Goal: Transaction & Acquisition: Purchase product/service

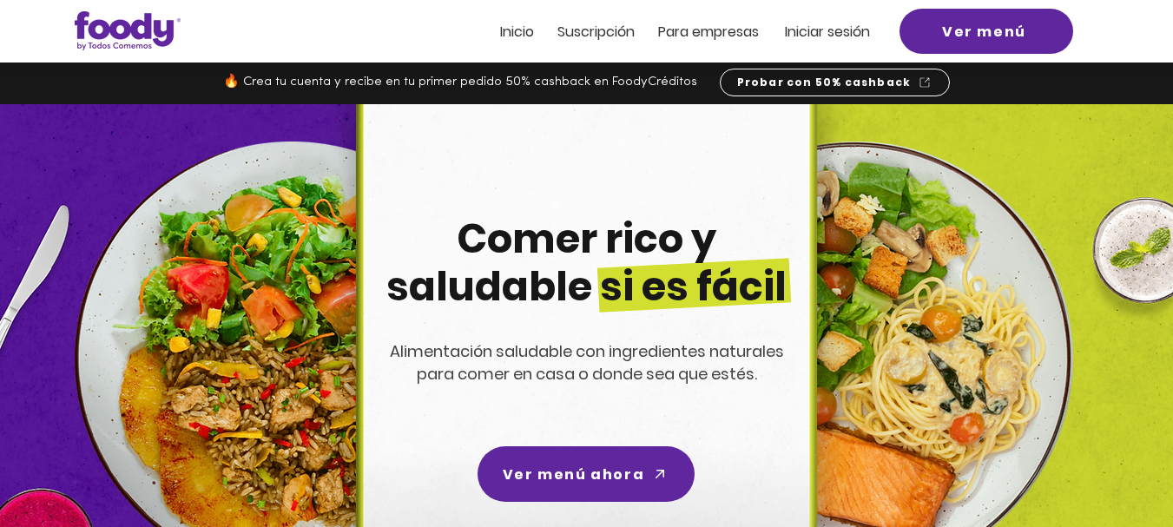
click at [525, 41] on span "Inicio" at bounding box center [517, 32] width 34 height 20
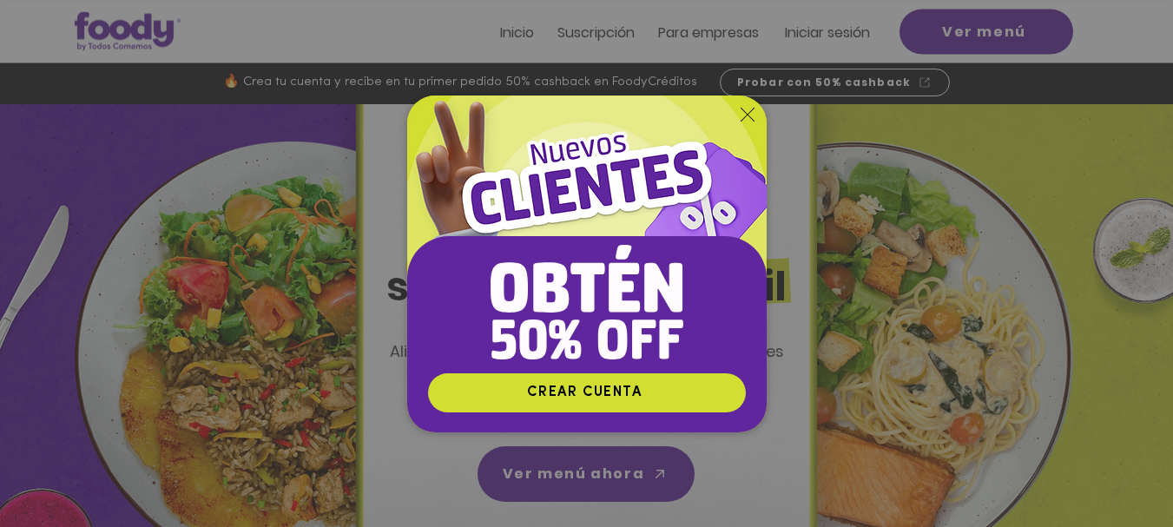
click at [744, 118] on icon "Volver al sitio" at bounding box center [748, 115] width 14 height 14
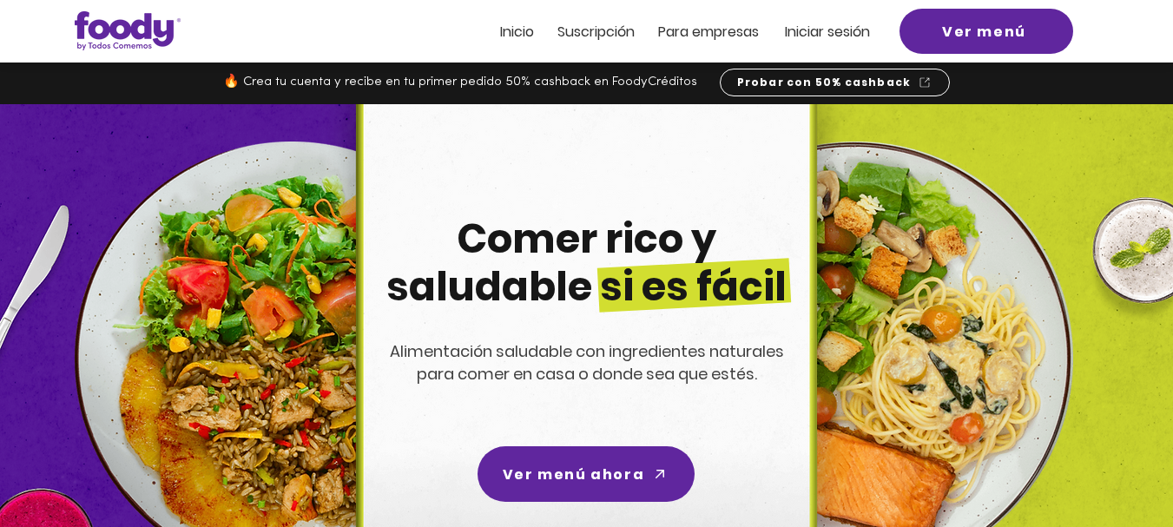
click at [845, 27] on span "Iniciar sesión" at bounding box center [827, 32] width 85 height 20
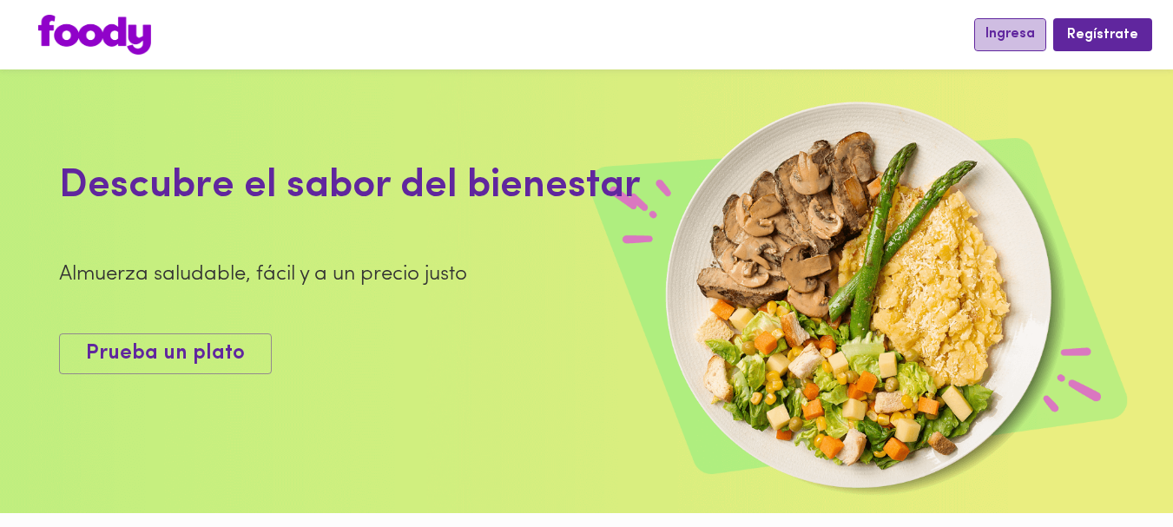
click at [1013, 36] on span "Ingresa" at bounding box center [1010, 34] width 49 height 16
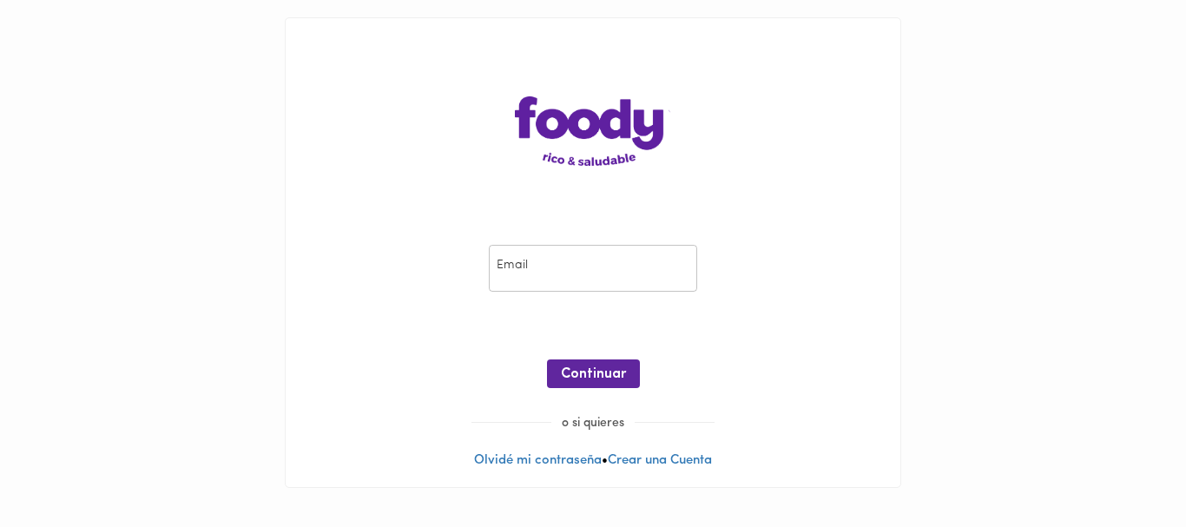
click at [564, 271] on input "email" at bounding box center [593, 269] width 208 height 48
type input "cont.rossygarcia@gmail.com"
click at [582, 373] on span "Continuar" at bounding box center [593, 374] width 65 height 16
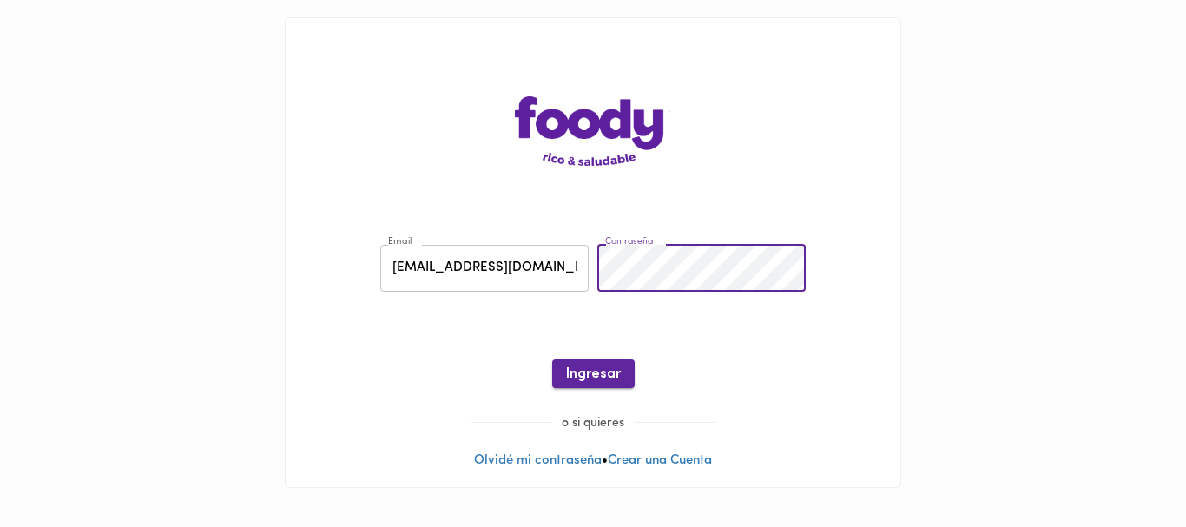
click at [597, 374] on span "Ingresar" at bounding box center [593, 374] width 55 height 16
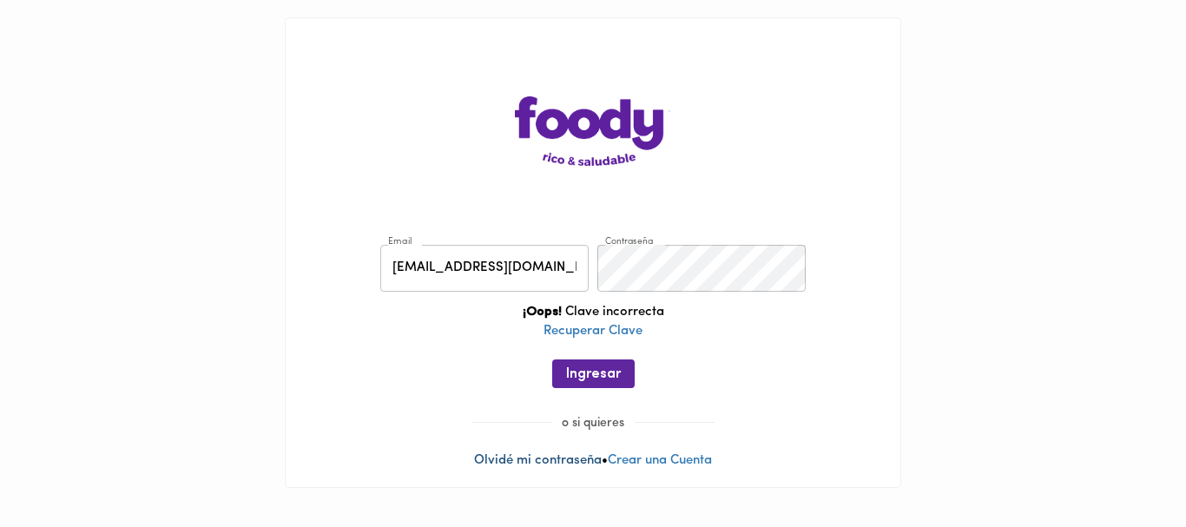
click at [525, 463] on link "Olvidé mi contraseña" at bounding box center [538, 460] width 128 height 13
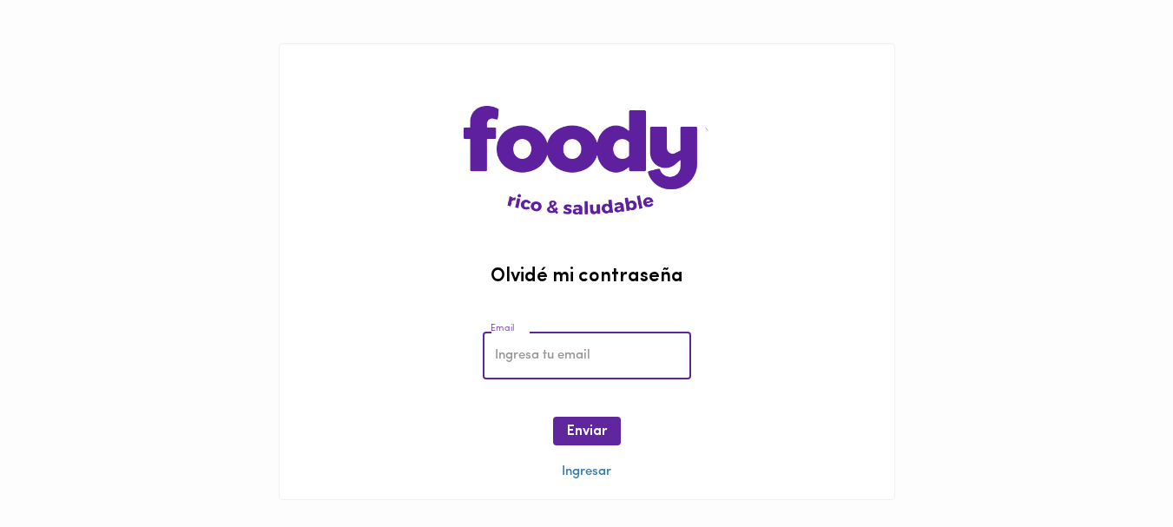
click at [517, 372] on input "email" at bounding box center [587, 356] width 208 height 48
type input "cont.rossygarcia@gmail.com"
click at [580, 439] on span "Enviar" at bounding box center [587, 432] width 40 height 16
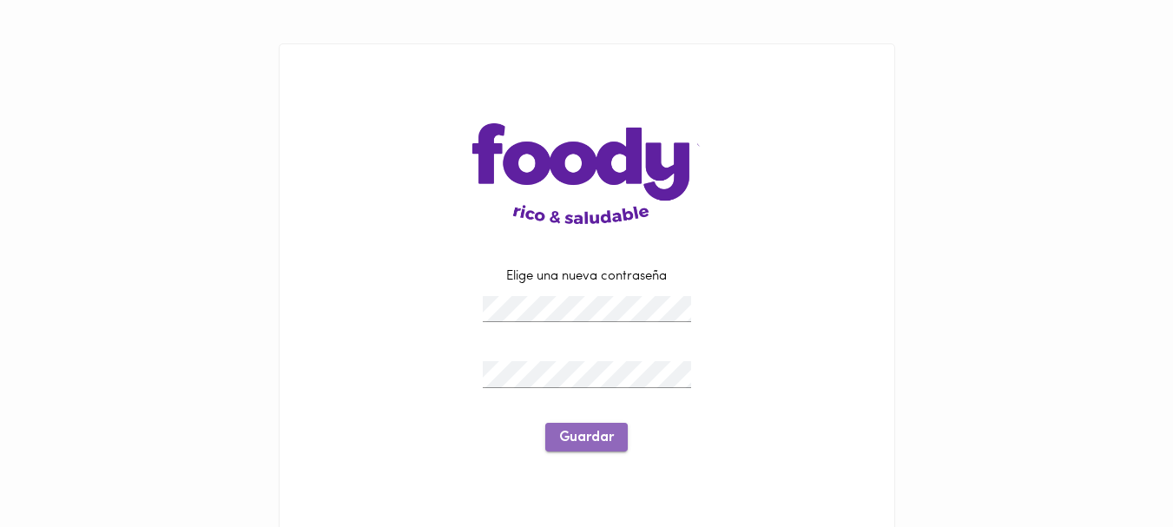
click at [577, 433] on span "Guardar" at bounding box center [586, 438] width 55 height 16
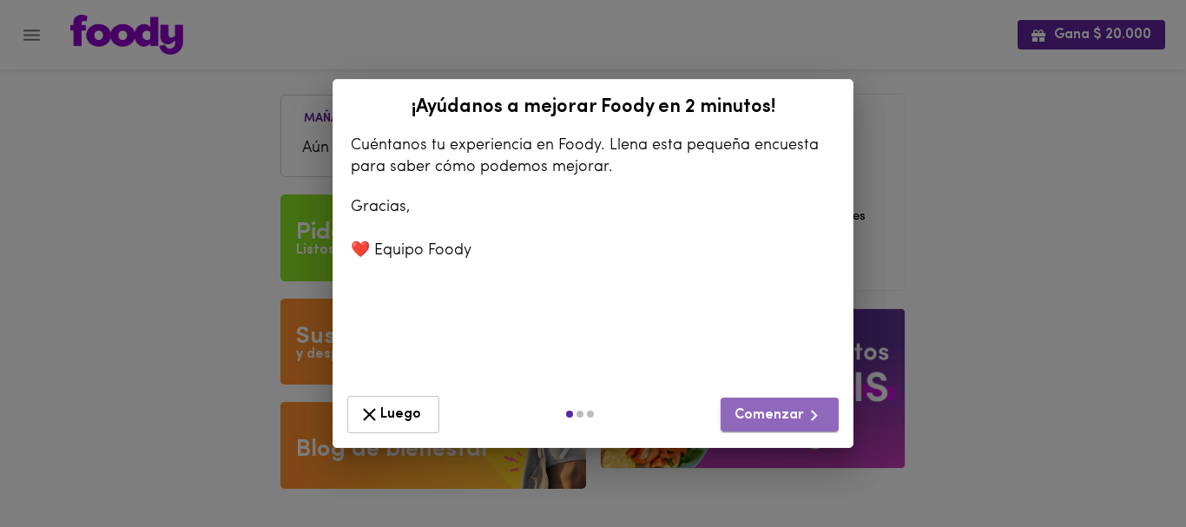
click at [790, 421] on span "Comenzar" at bounding box center [780, 416] width 90 height 22
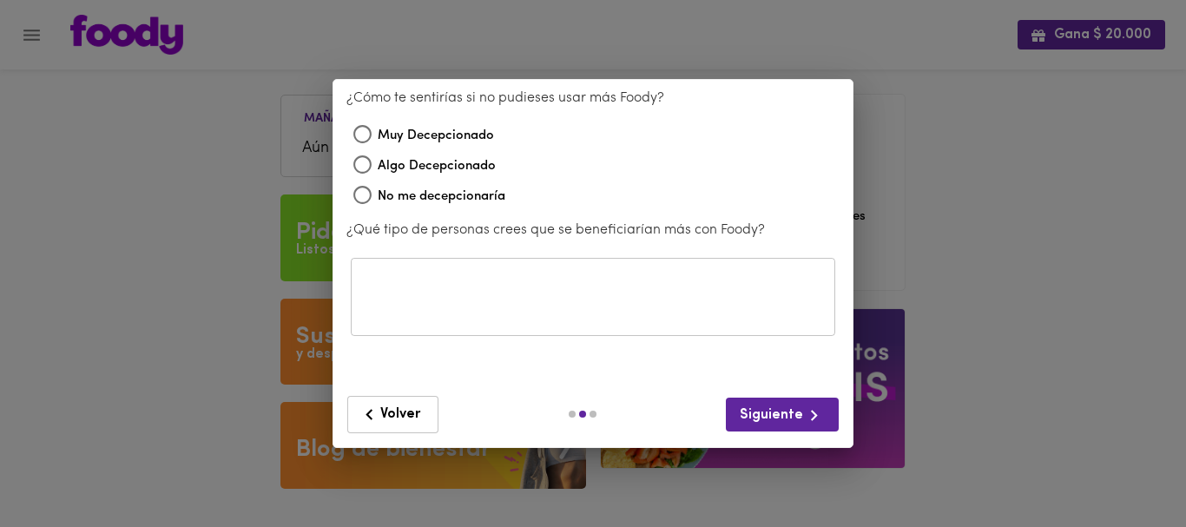
click at [360, 164] on input "Algo Decepcionado" at bounding box center [362, 167] width 30 height 30
radio input "true"
click at [392, 267] on div "​" at bounding box center [593, 297] width 485 height 78
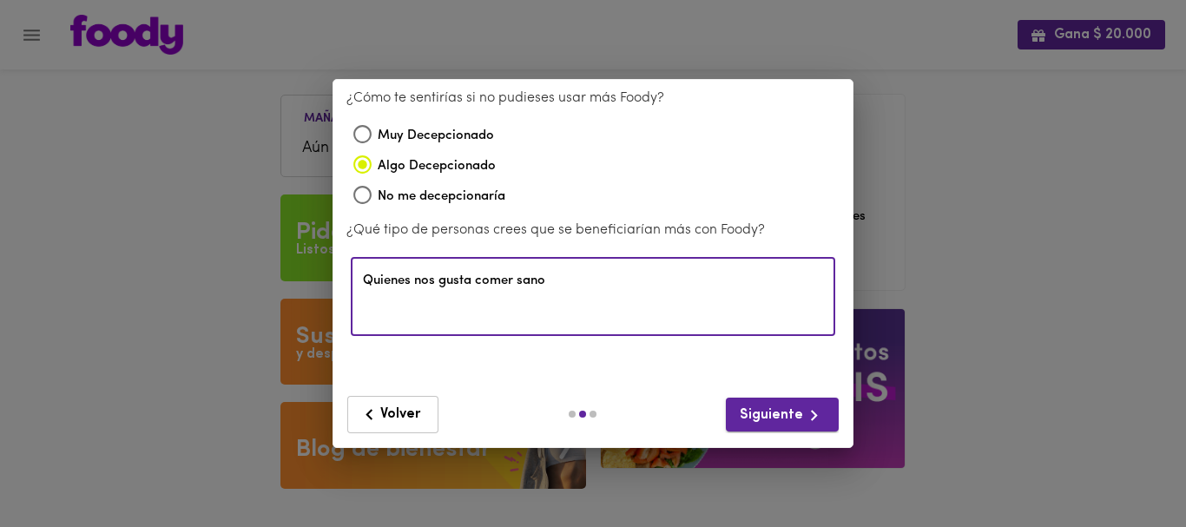
type textarea "Quienes nos gusta comer sano"
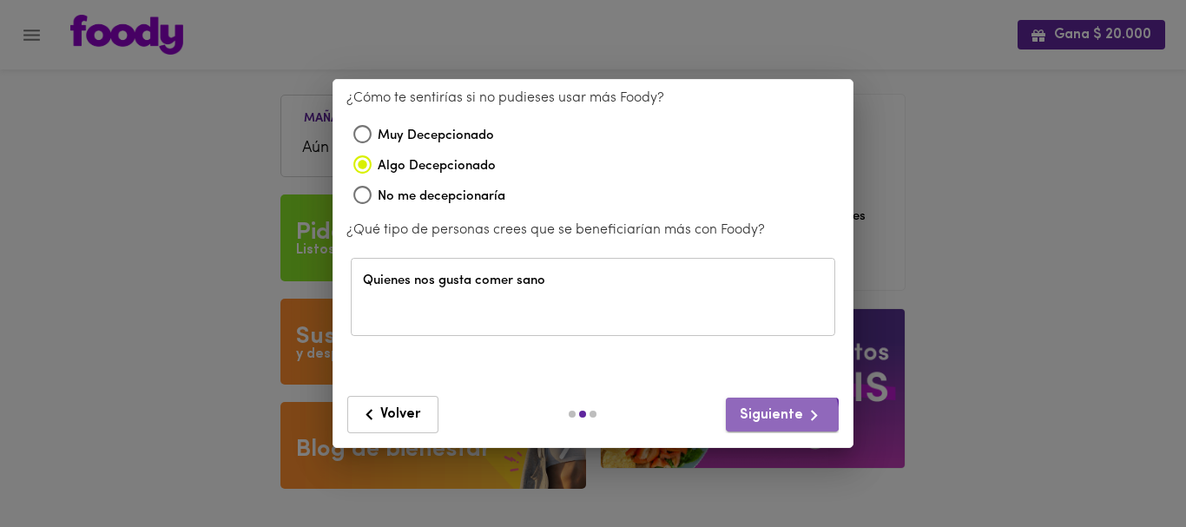
click at [781, 418] on span "Siguiente" at bounding box center [782, 416] width 85 height 22
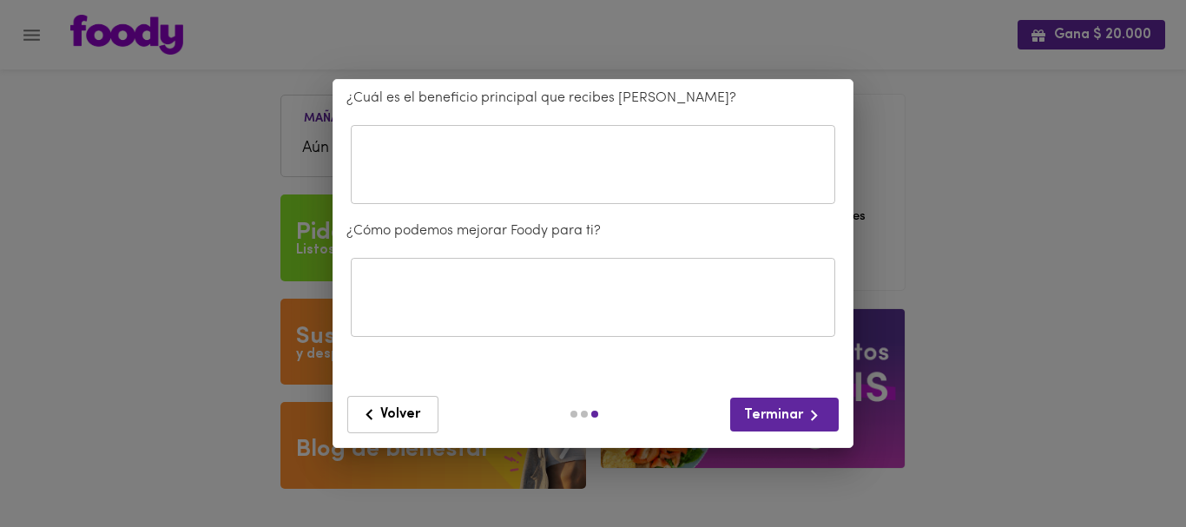
click at [502, 198] on div "​" at bounding box center [593, 165] width 485 height 78
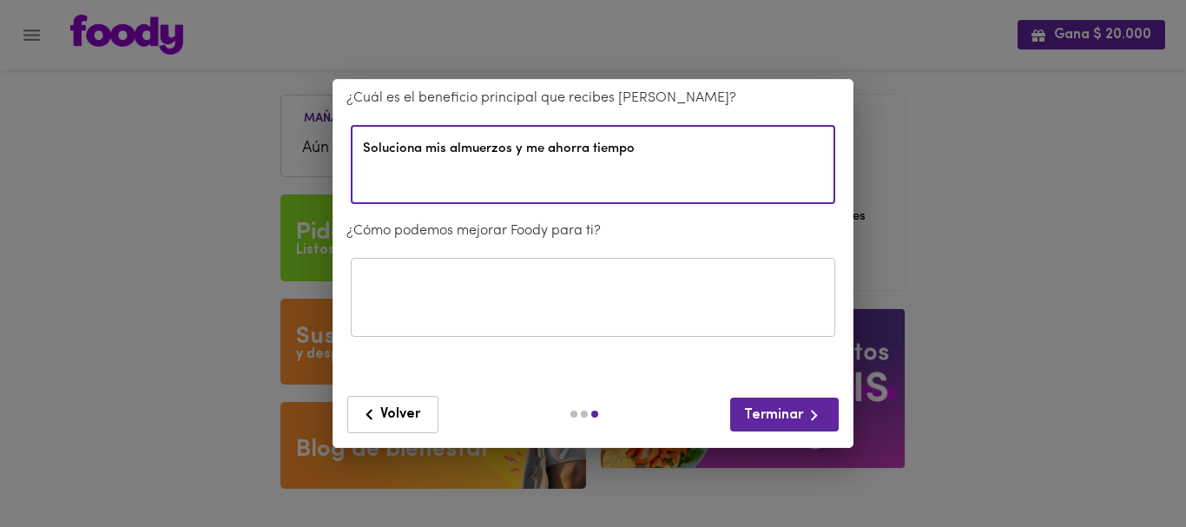
type textarea "Soluciona mis almuerzos y me ahorra tiempo"
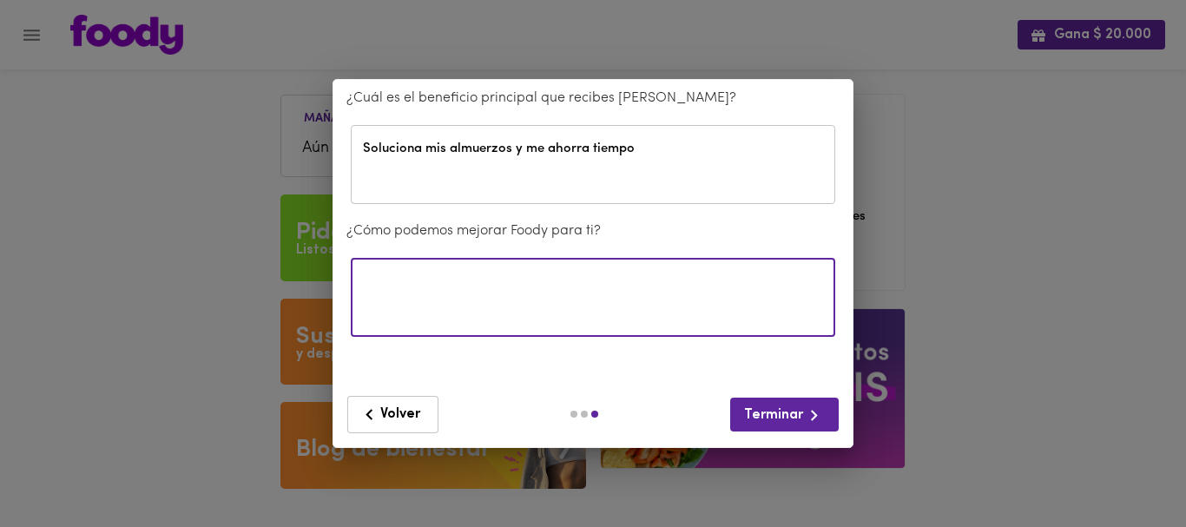
click at [503, 291] on textarea at bounding box center [593, 297] width 460 height 46
type textarea "Creo que los precios son altos"
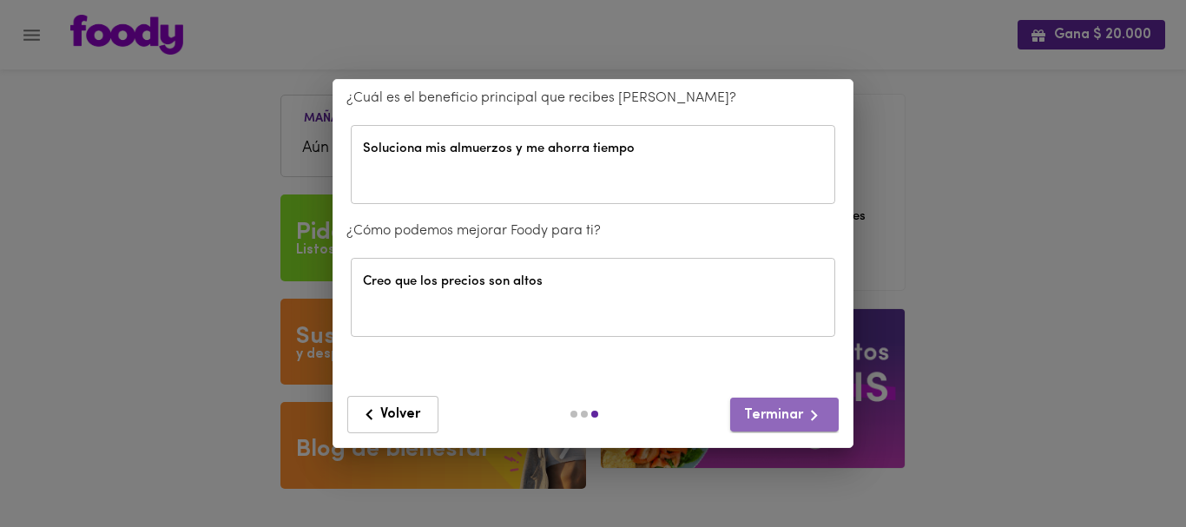
click at [788, 420] on span "Terminar" at bounding box center [784, 416] width 81 height 22
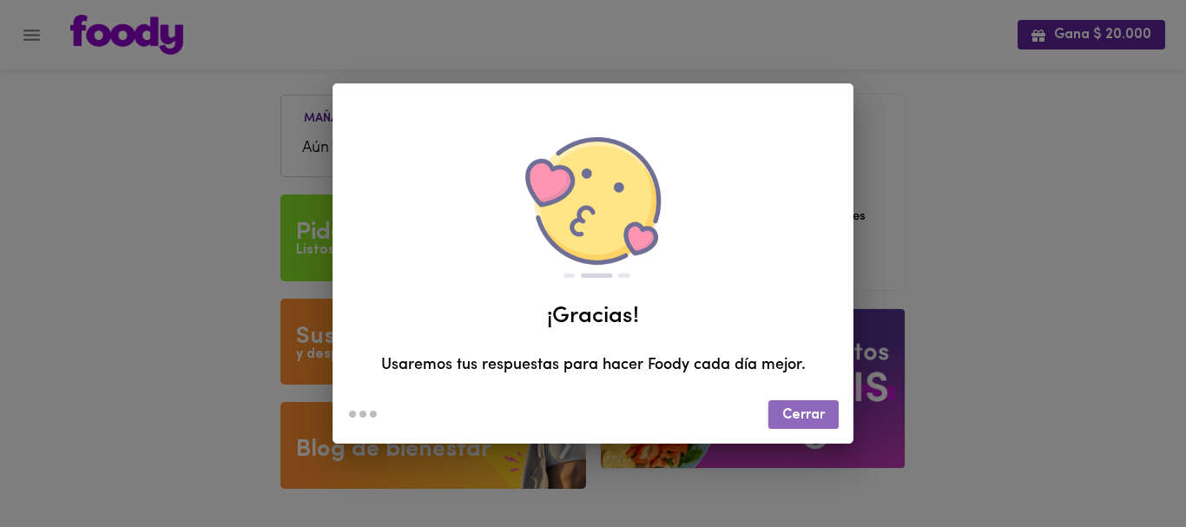
click at [788, 420] on span "Cerrar" at bounding box center [803, 415] width 43 height 16
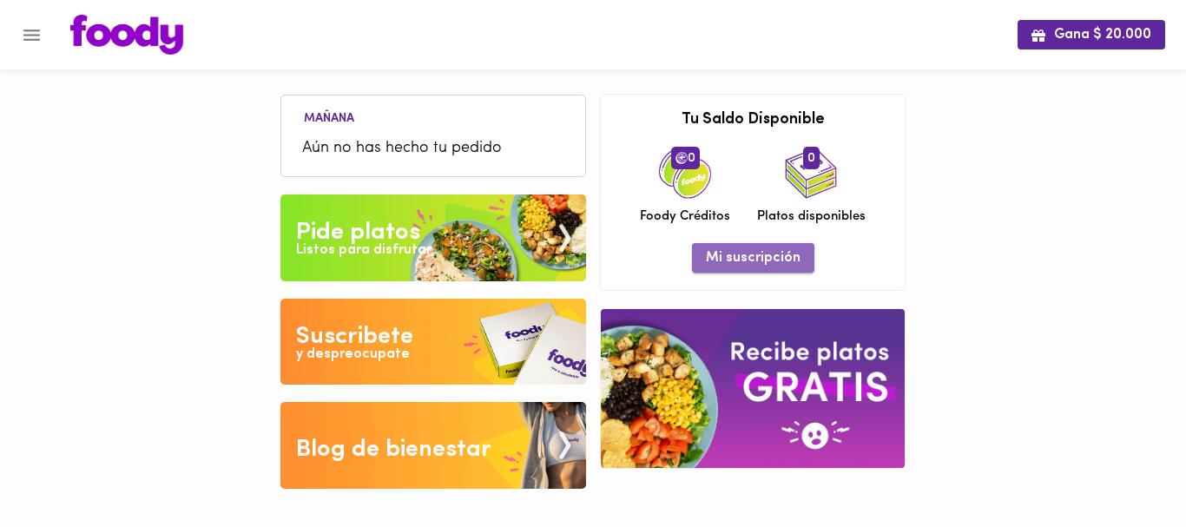
click at [762, 262] on span "Mi suscripción" at bounding box center [753, 258] width 95 height 16
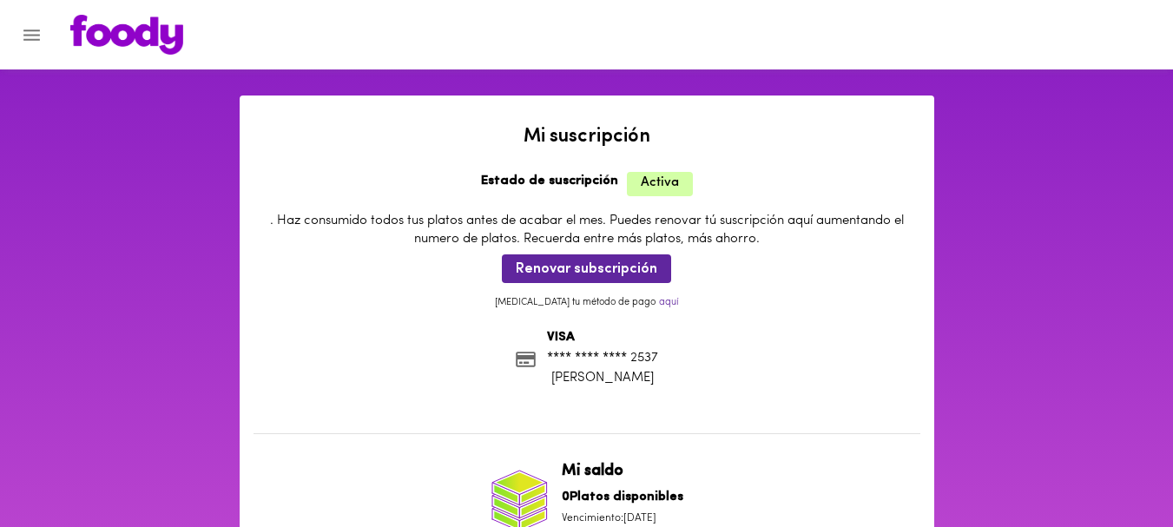
click at [844, 376] on li "VISA **** **** **** 2537 Rossy Paola Garcia Rios" at bounding box center [587, 358] width 667 height 61
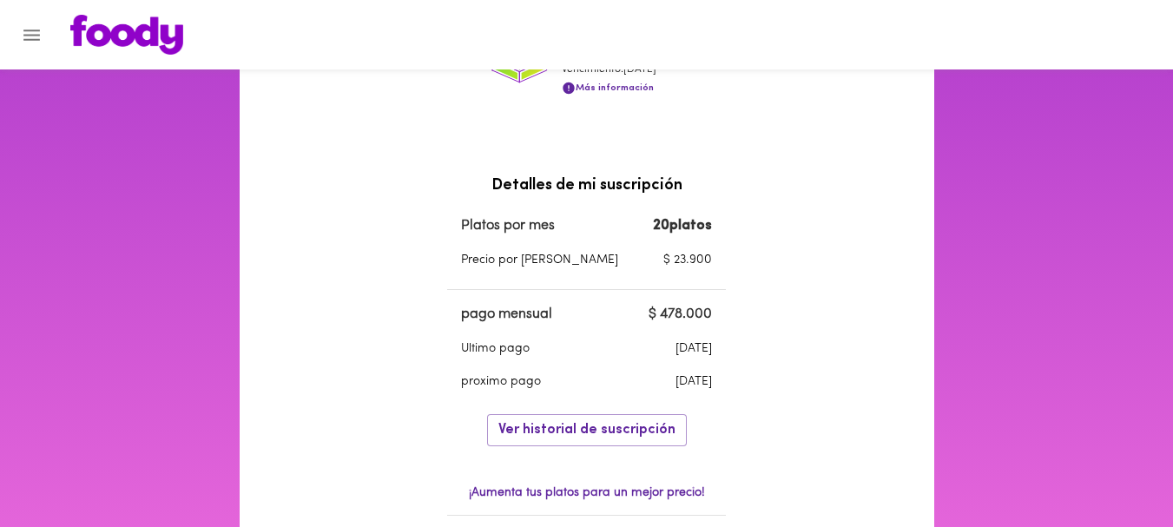
scroll to position [452, 0]
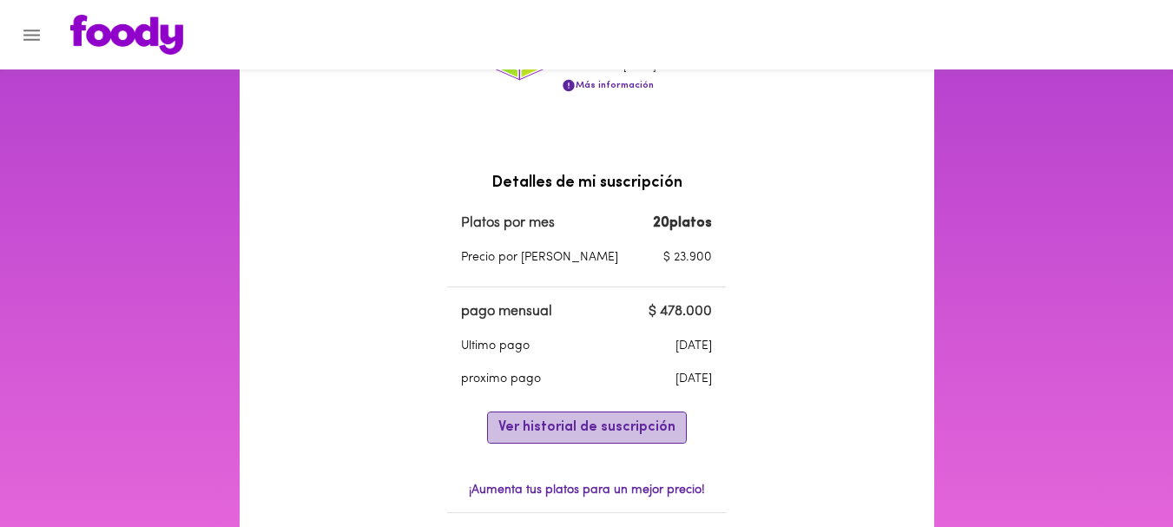
click at [614, 425] on span "Ver historial de suscripción" at bounding box center [586, 427] width 177 height 16
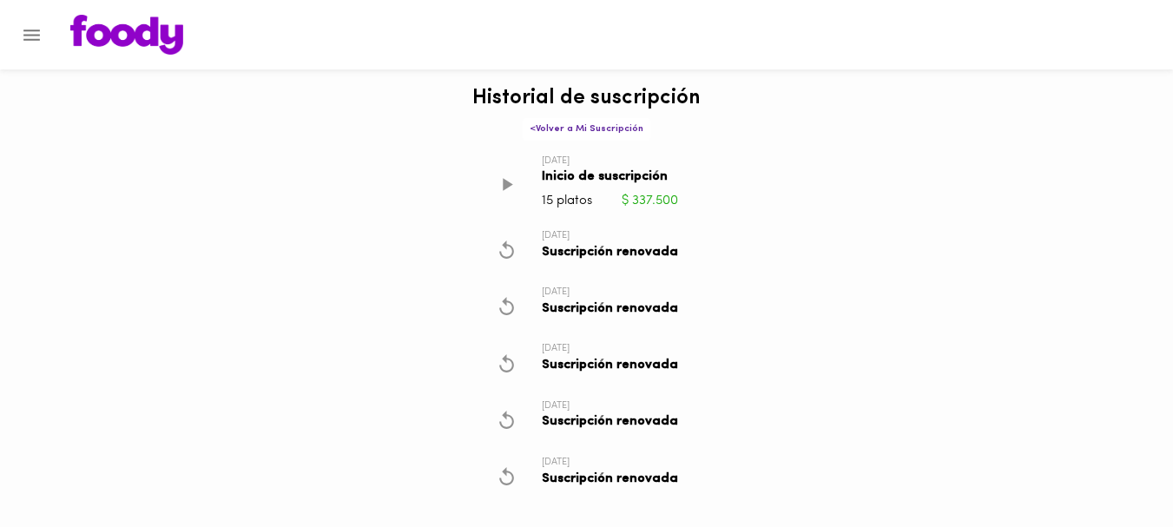
drag, startPoint x: 847, startPoint y: 297, endPoint x: 763, endPoint y: 220, distance: 113.7
click at [763, 220] on div "Historial de suscripción < Volver a Mi Suscripción 23/10/2024 Inicio de suscrip…" at bounding box center [586, 279] width 1173 height 559
click at [605, 125] on span "< Volver a Mi Suscripción" at bounding box center [587, 128] width 114 height 11
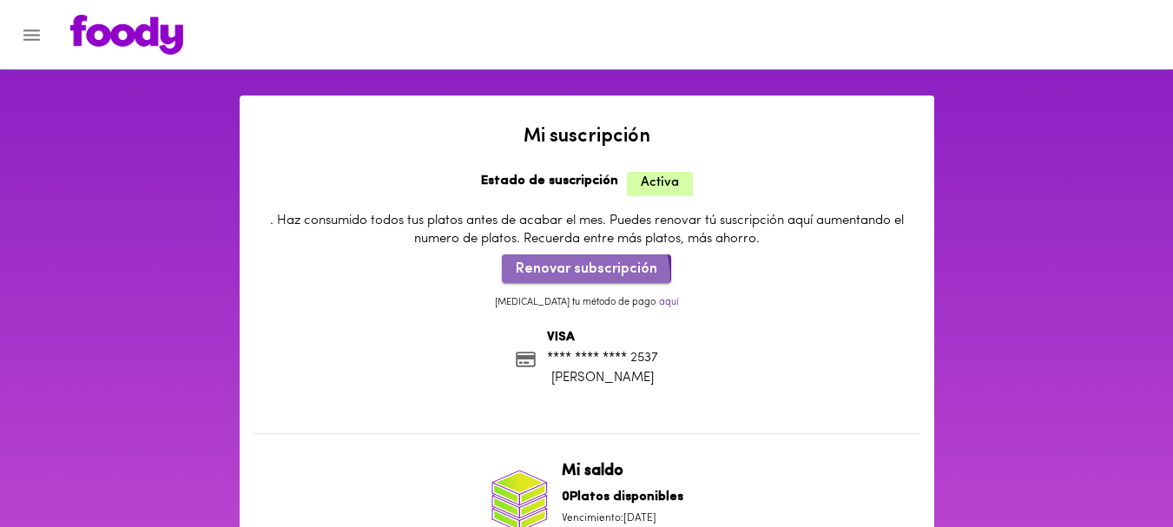
click at [573, 278] on span "Renovar subscripción" at bounding box center [587, 269] width 142 height 16
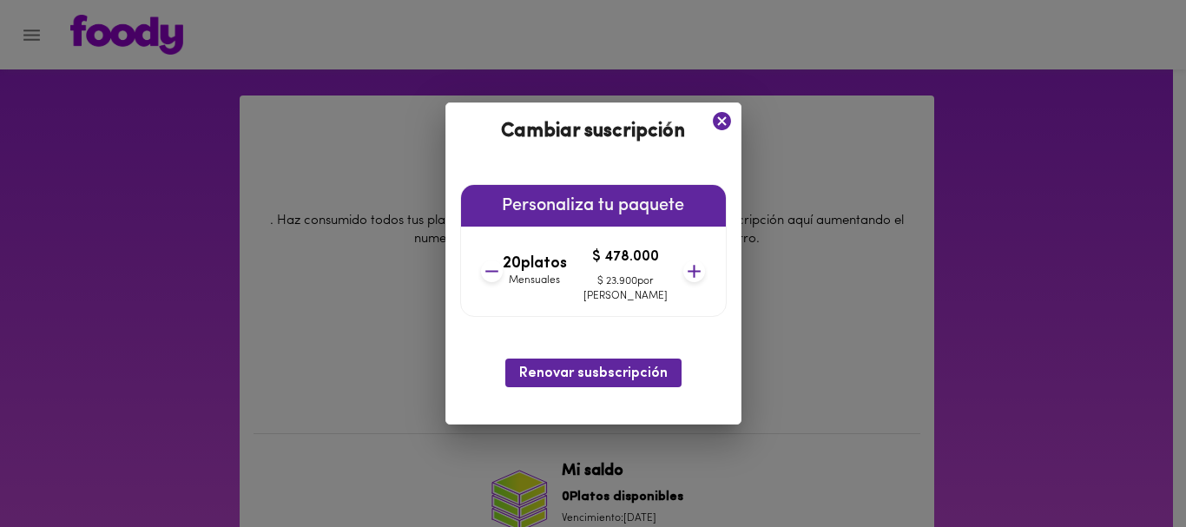
click at [498, 271] on icon at bounding box center [491, 271] width 13 height 2
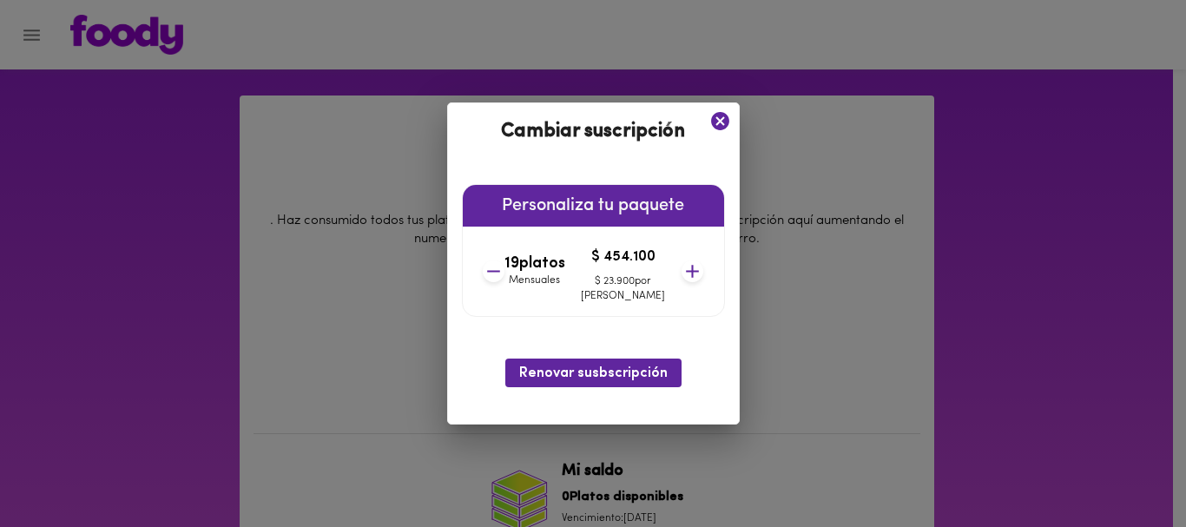
click at [500, 271] on icon at bounding box center [493, 271] width 13 height 2
click at [499, 271] on icon at bounding box center [492, 271] width 13 height 2
click at [500, 272] on icon at bounding box center [493, 271] width 13 height 2
click at [505, 274] on icon at bounding box center [494, 272] width 22 height 22
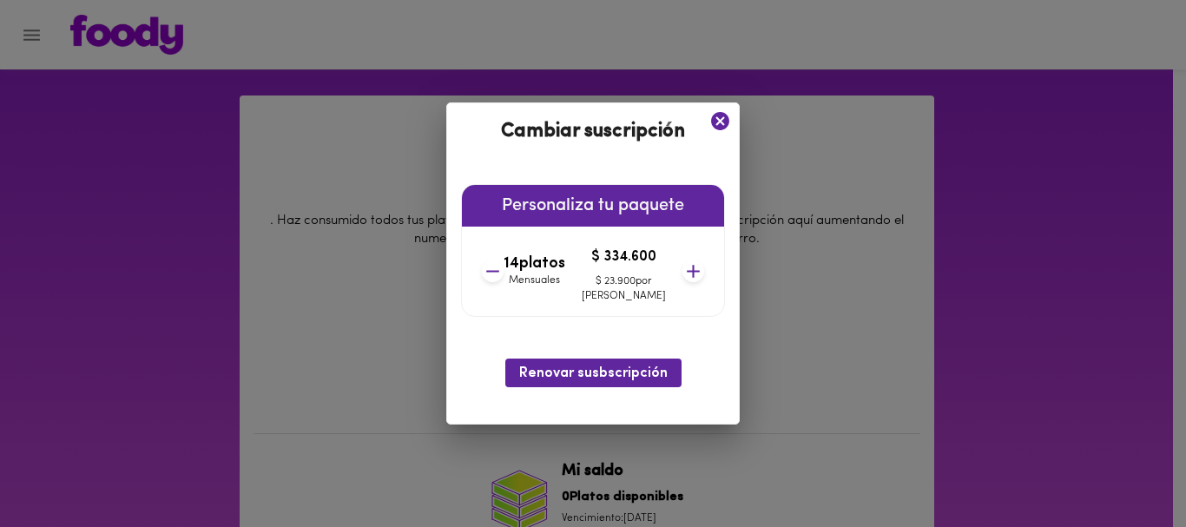
click at [504, 274] on icon at bounding box center [493, 272] width 22 height 22
click at [505, 275] on icon at bounding box center [494, 272] width 22 height 22
click at [544, 368] on span "Renovar susbscripción" at bounding box center [593, 374] width 148 height 16
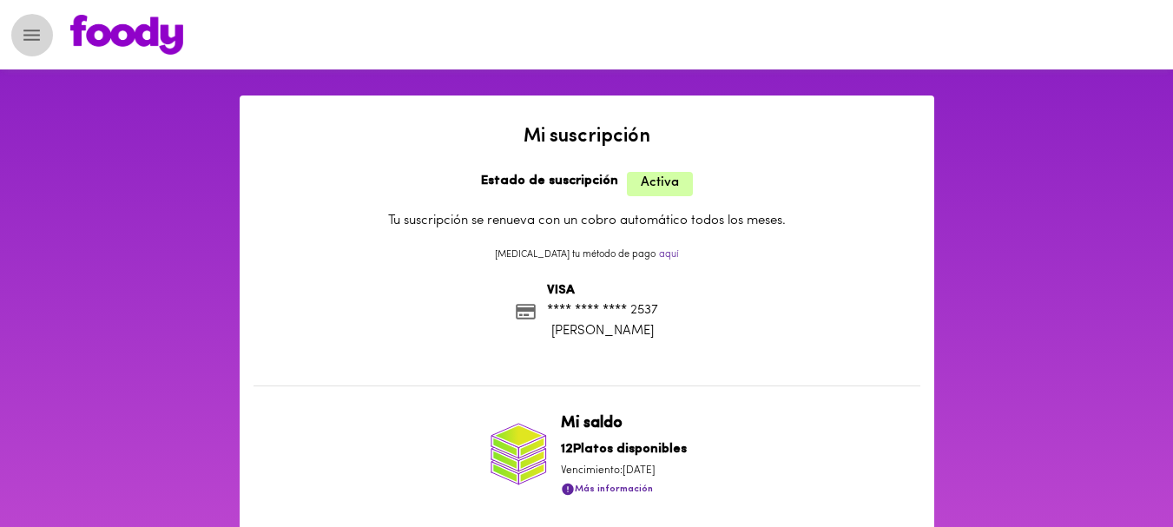
click at [36, 33] on icon "Menu" at bounding box center [32, 35] width 22 height 22
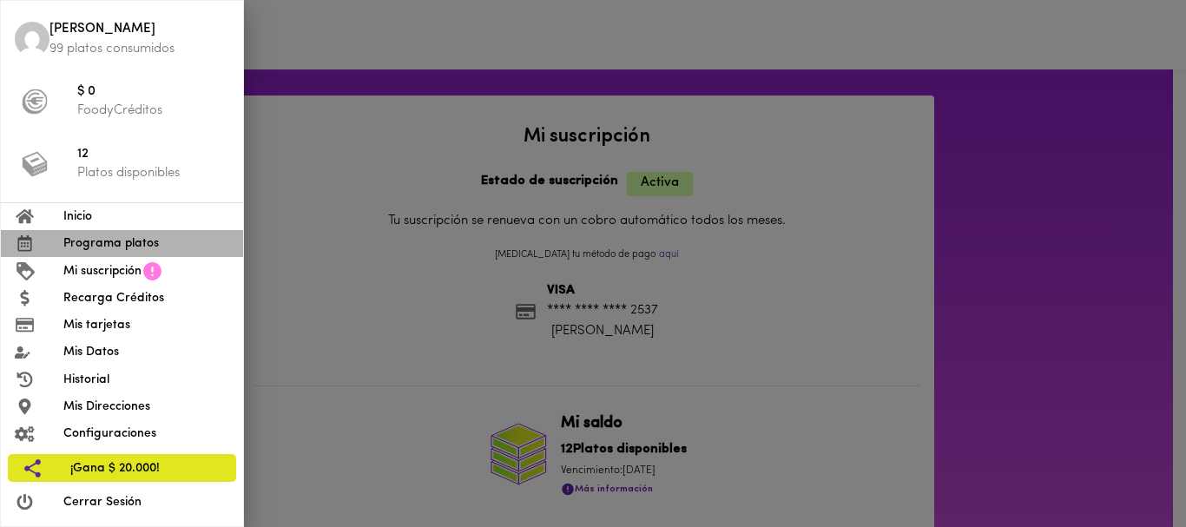
click at [108, 249] on span "Programa platos" at bounding box center [146, 243] width 166 height 18
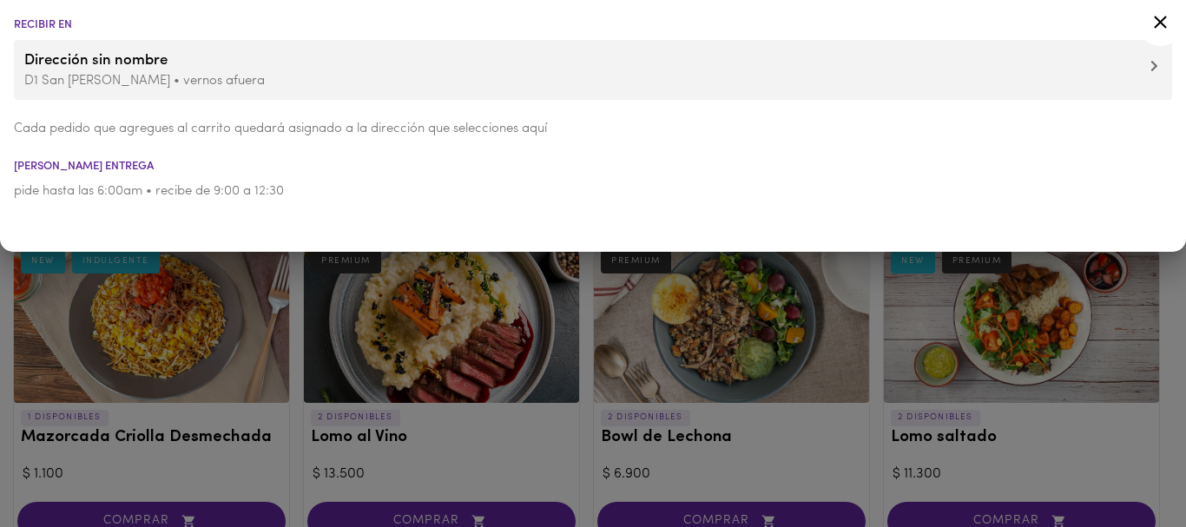
click at [1153, 32] on icon at bounding box center [1161, 22] width 22 height 22
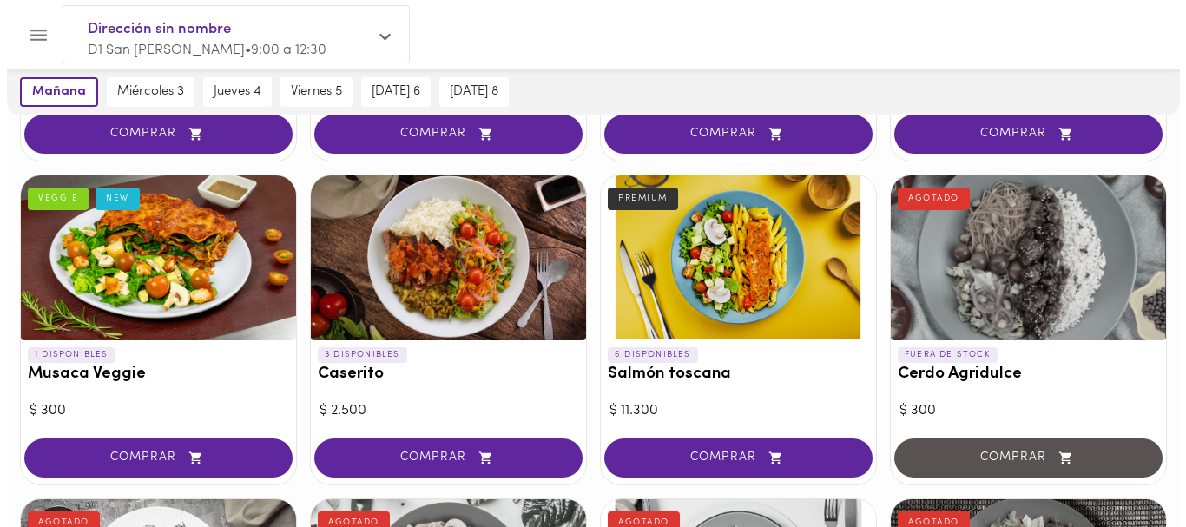
scroll to position [405, 0]
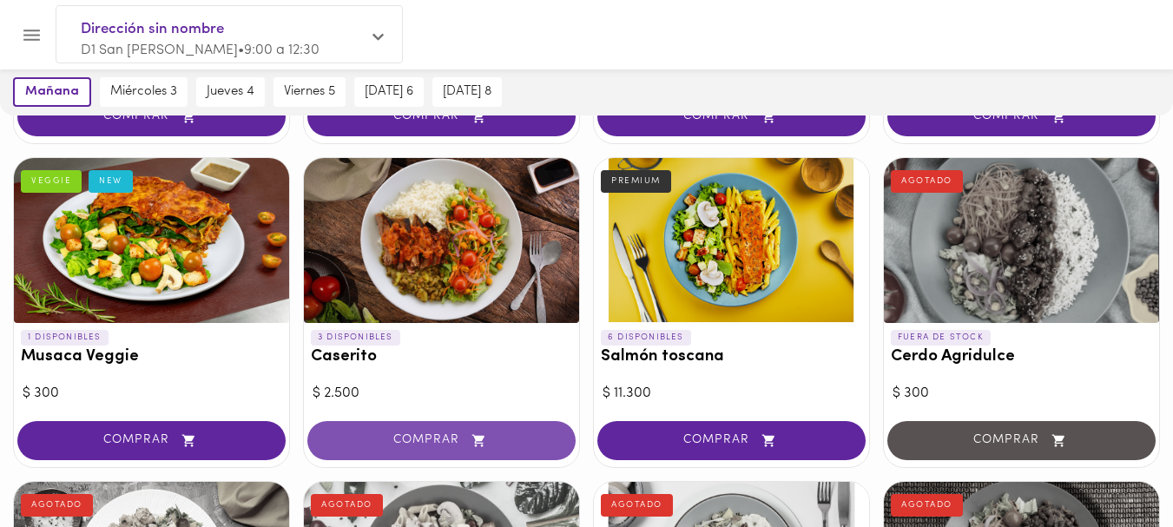
click at [432, 435] on span "COMPRAR" at bounding box center [441, 440] width 225 height 15
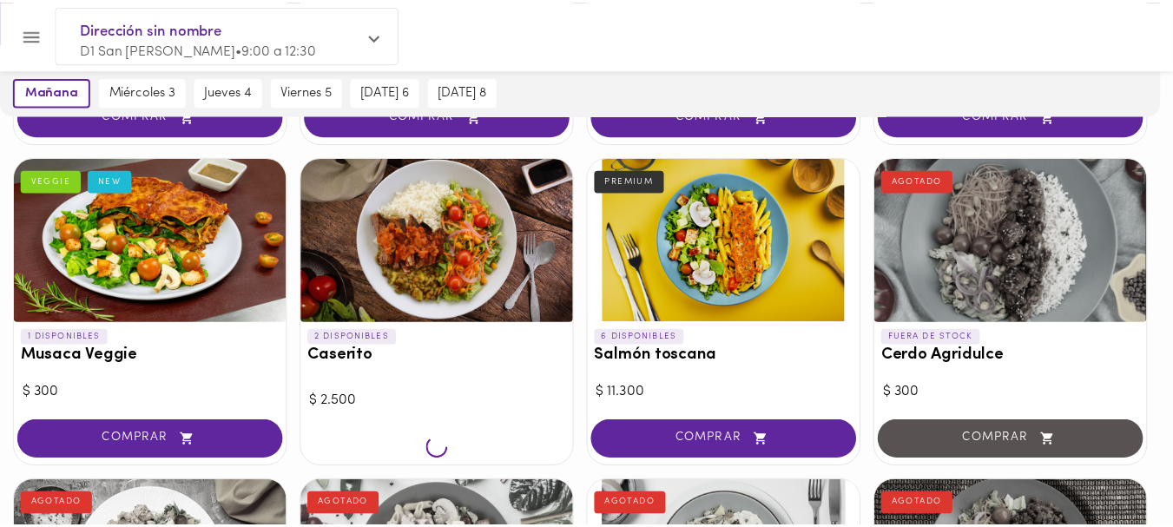
scroll to position [406, 0]
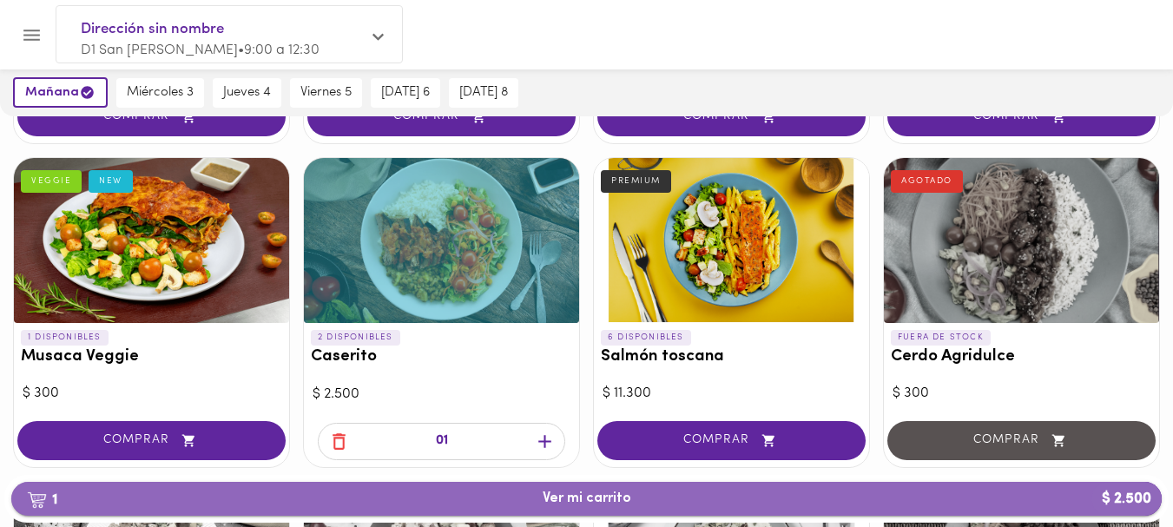
click at [531, 498] on span "1 Ver mi carrito $ 2.500" at bounding box center [586, 499] width 1123 height 16
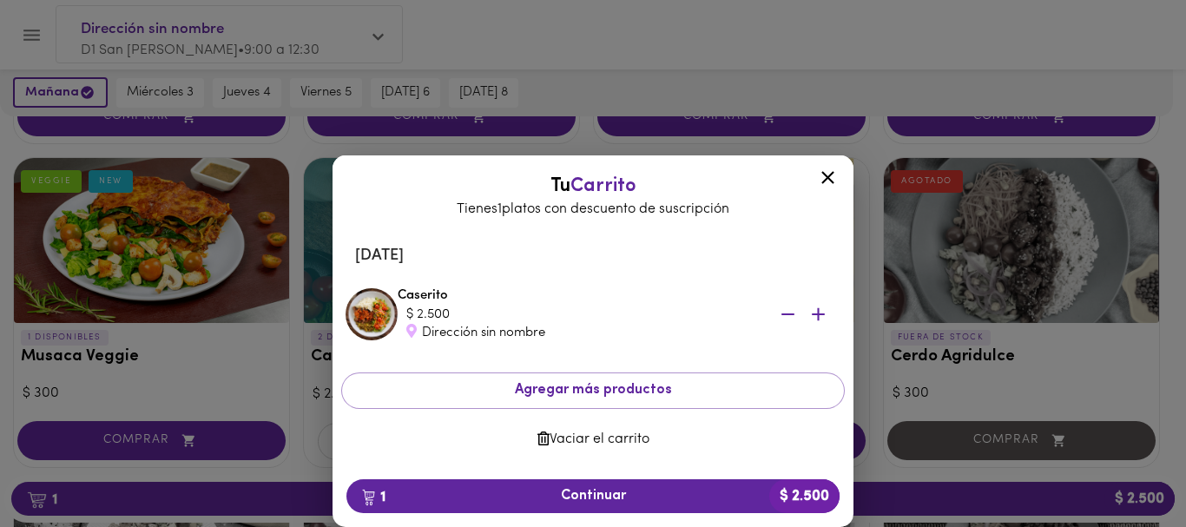
click at [837, 175] on icon at bounding box center [828, 178] width 22 height 22
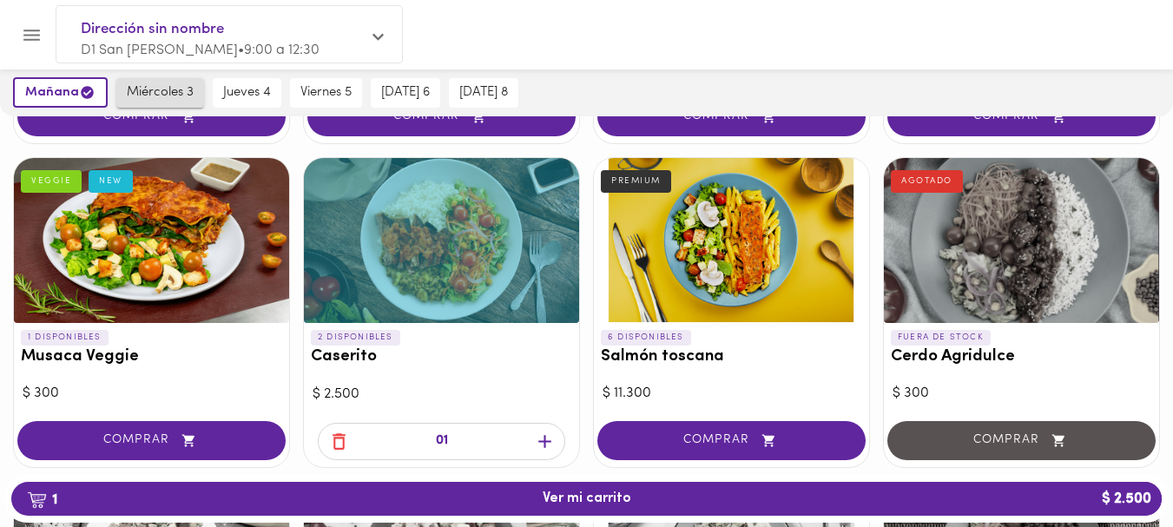
click at [148, 91] on span "miércoles 3" at bounding box center [160, 93] width 67 height 16
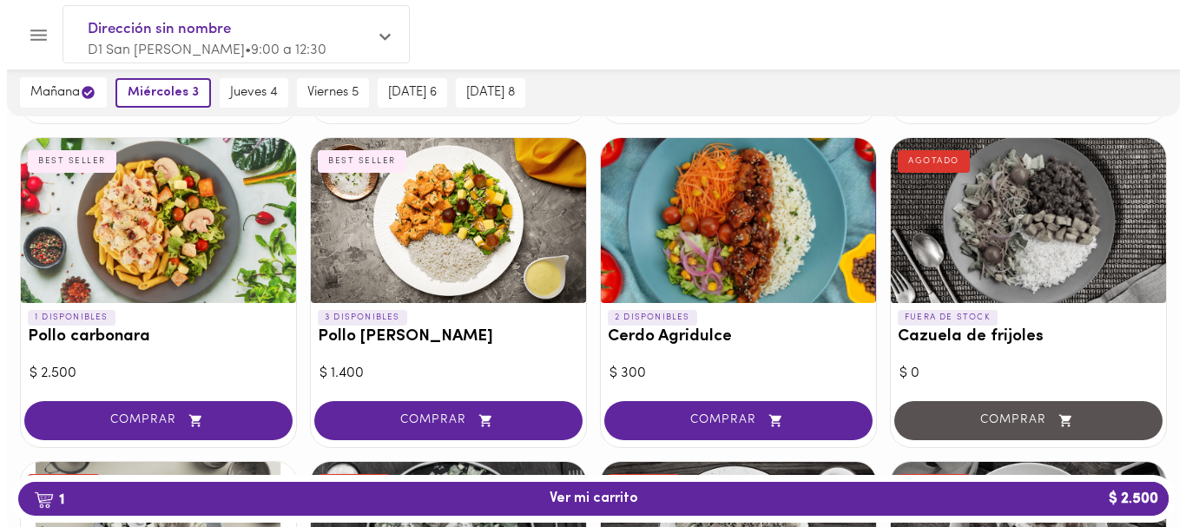
scroll to position [1043, 0]
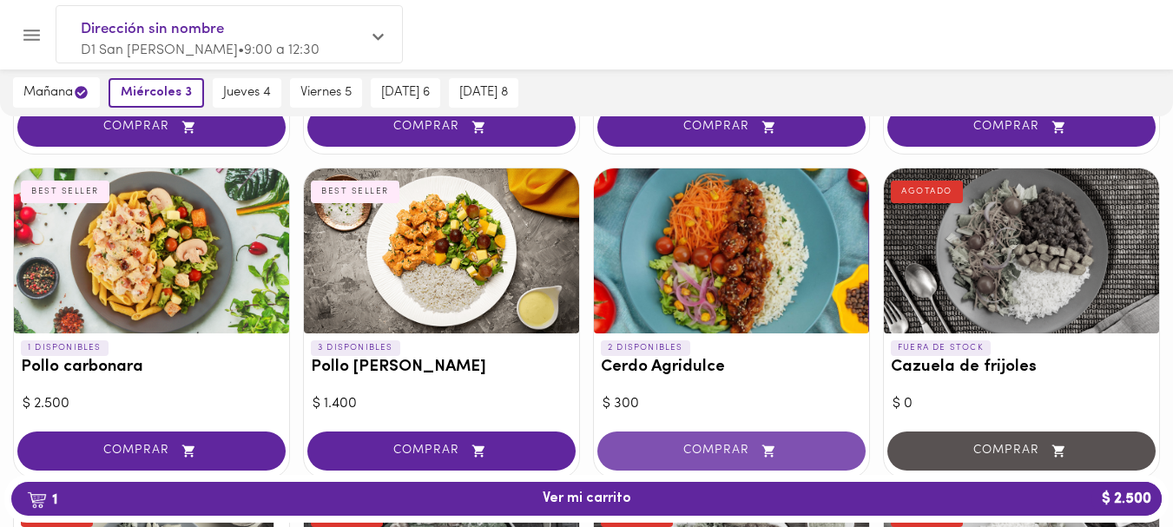
click at [719, 456] on span "COMPRAR" at bounding box center [731, 451] width 225 height 15
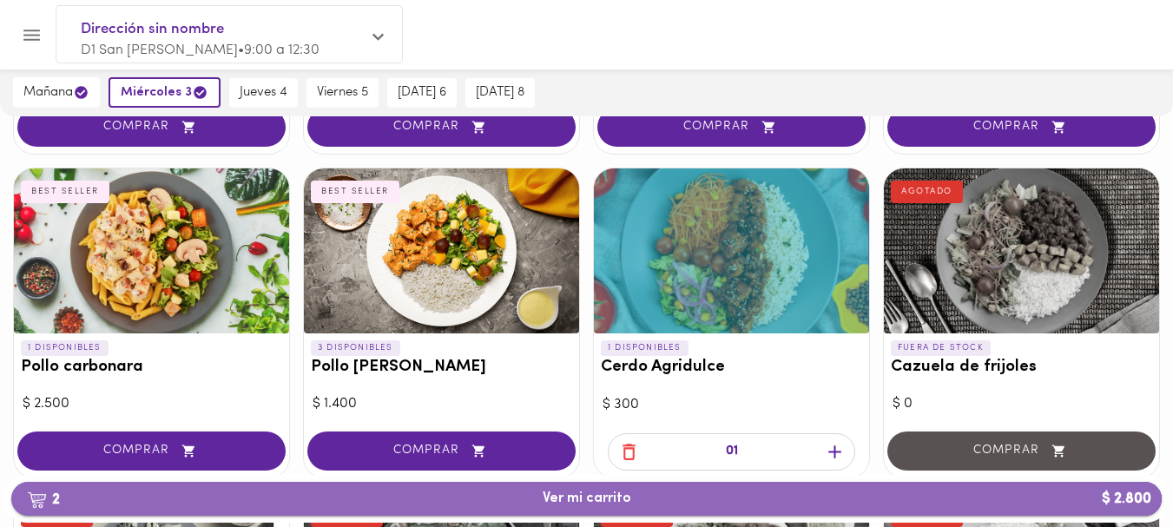
click at [718, 494] on span "2 Ver mi carrito $ 2.800" at bounding box center [586, 499] width 1123 height 16
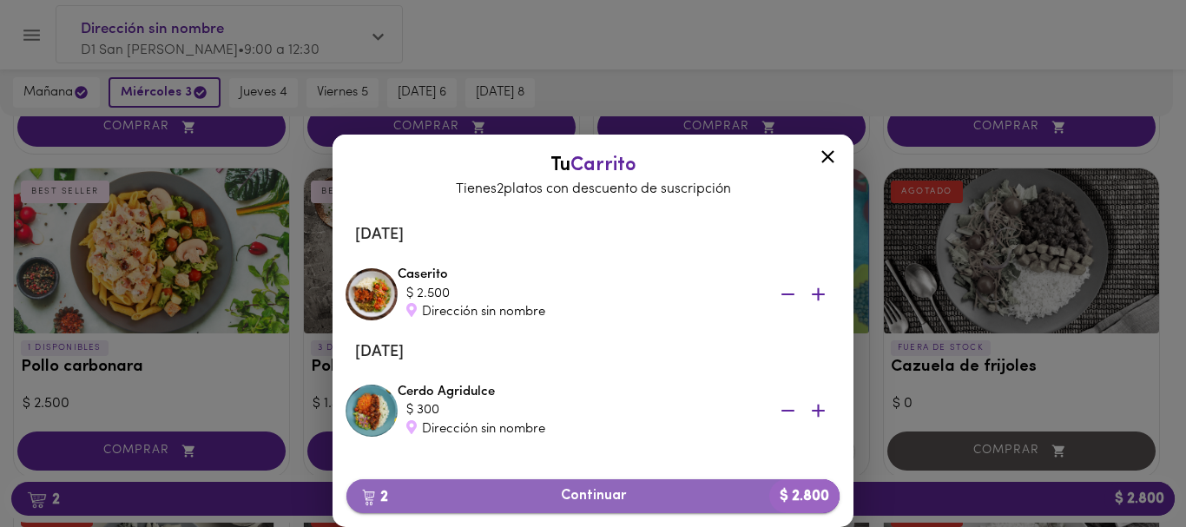
click at [540, 493] on span "2 Continuar $ 2.800" at bounding box center [592, 496] width 465 height 16
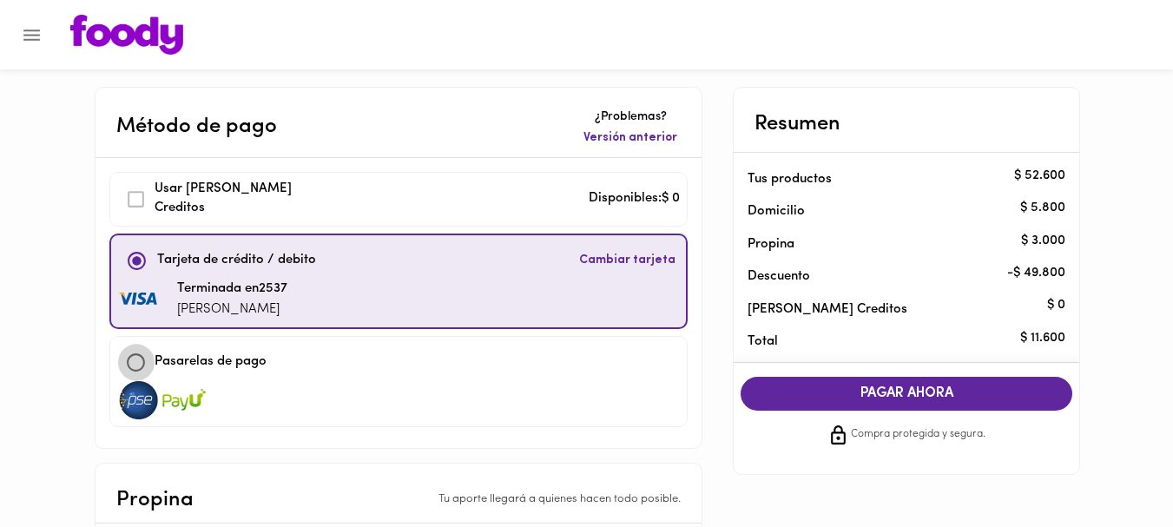
click at [138, 359] on input "checkbox" at bounding box center [135, 362] width 37 height 37
checkbox input "true"
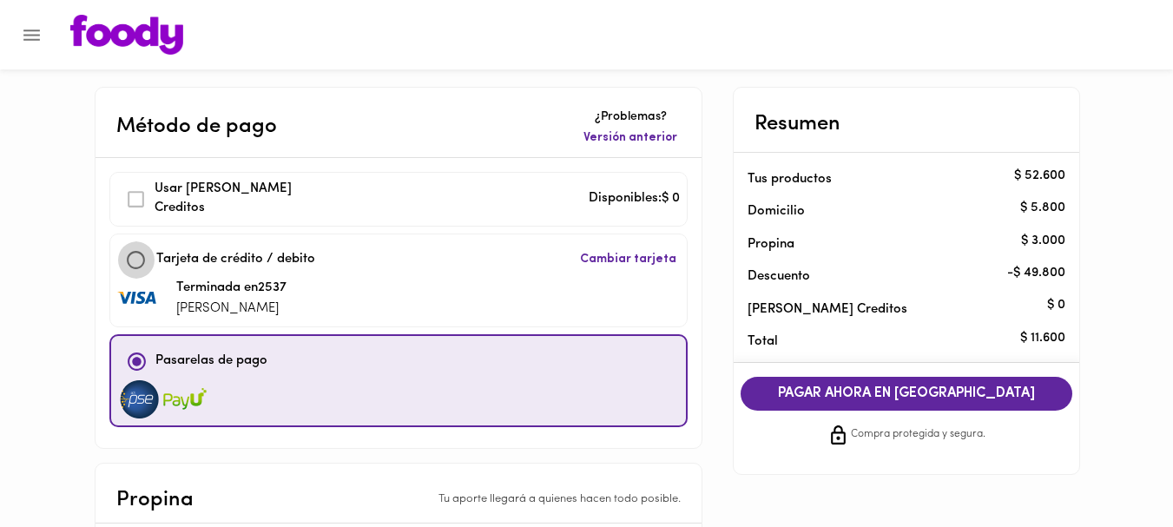
click at [133, 258] on input "checkbox" at bounding box center [135, 259] width 37 height 37
checkbox input "true"
checkbox input "false"
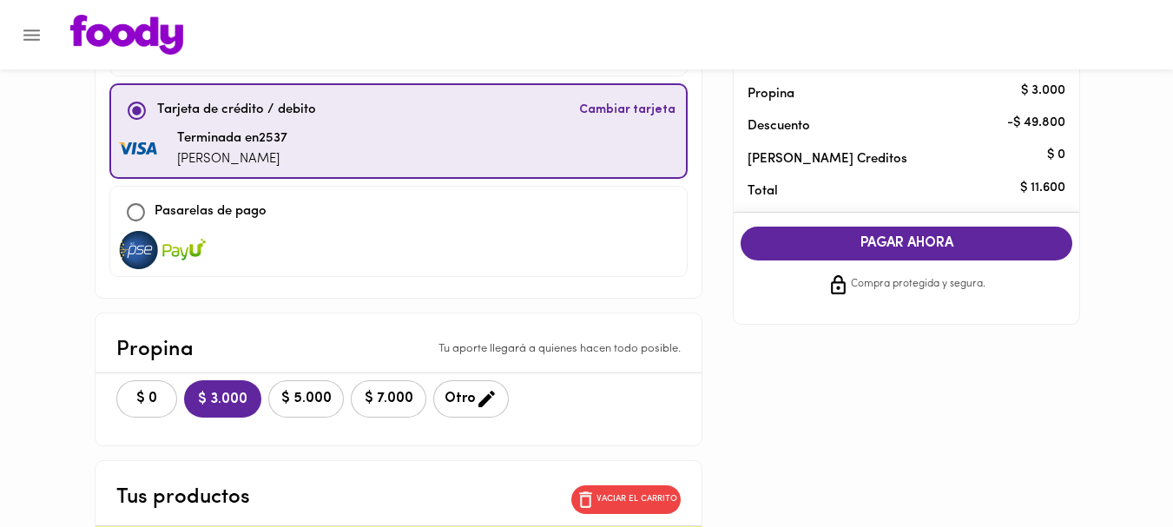
scroll to position [152, 0]
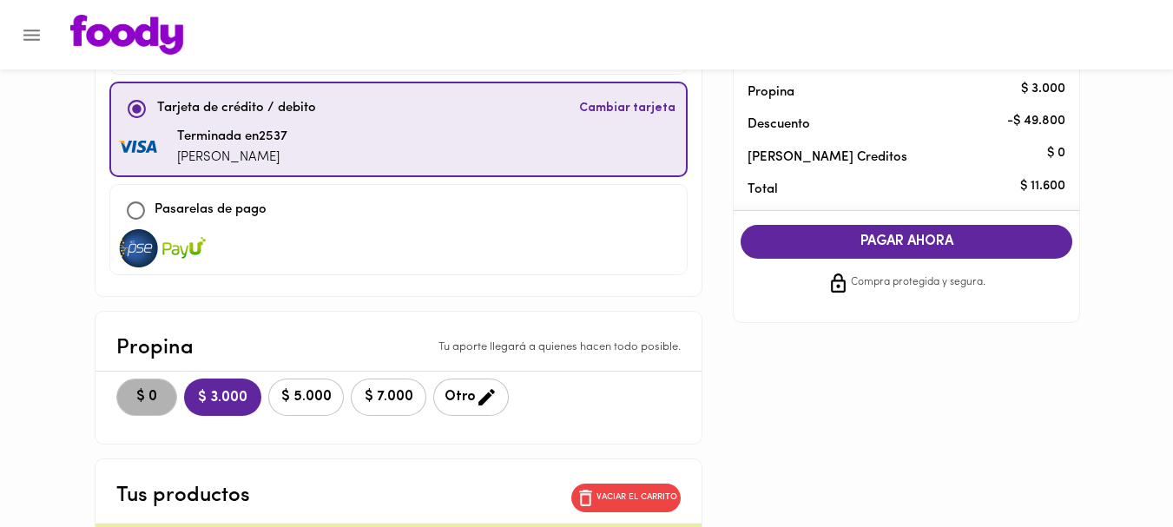
click at [151, 390] on span "$ 0" at bounding box center [147, 397] width 38 height 16
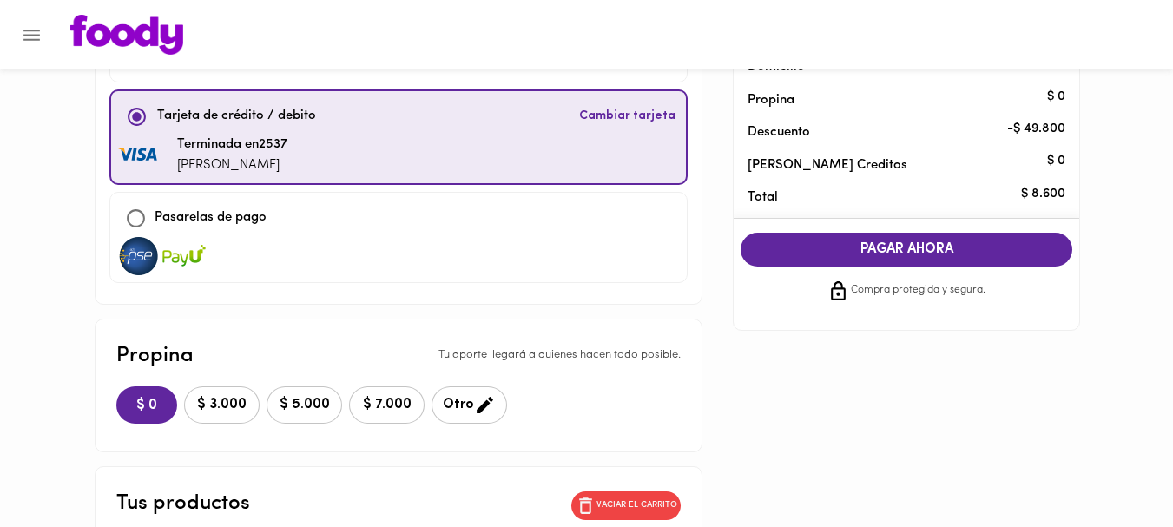
scroll to position [126, 0]
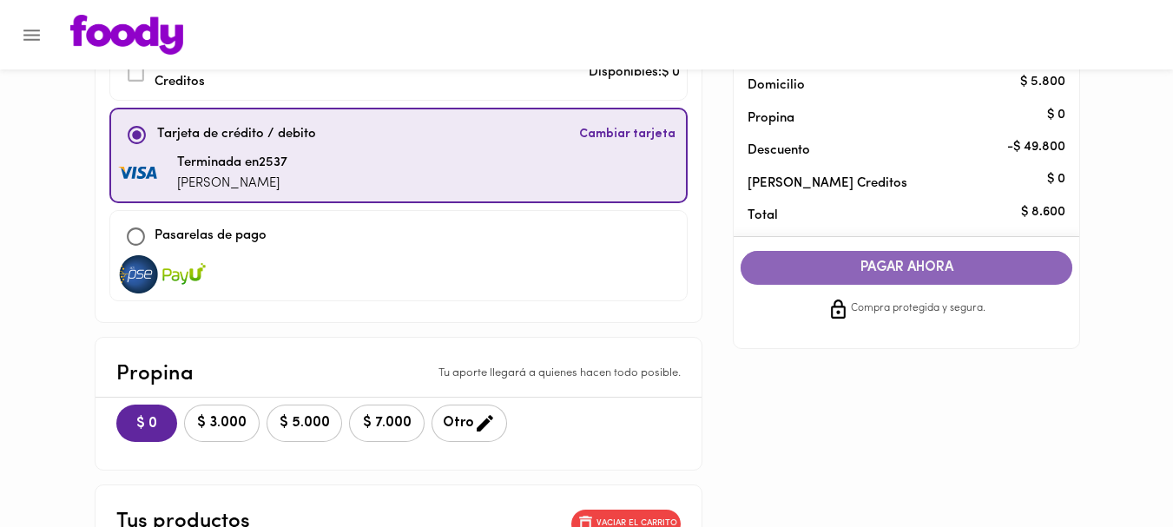
click at [920, 280] on button "PAGAR AHORA" at bounding box center [907, 268] width 332 height 34
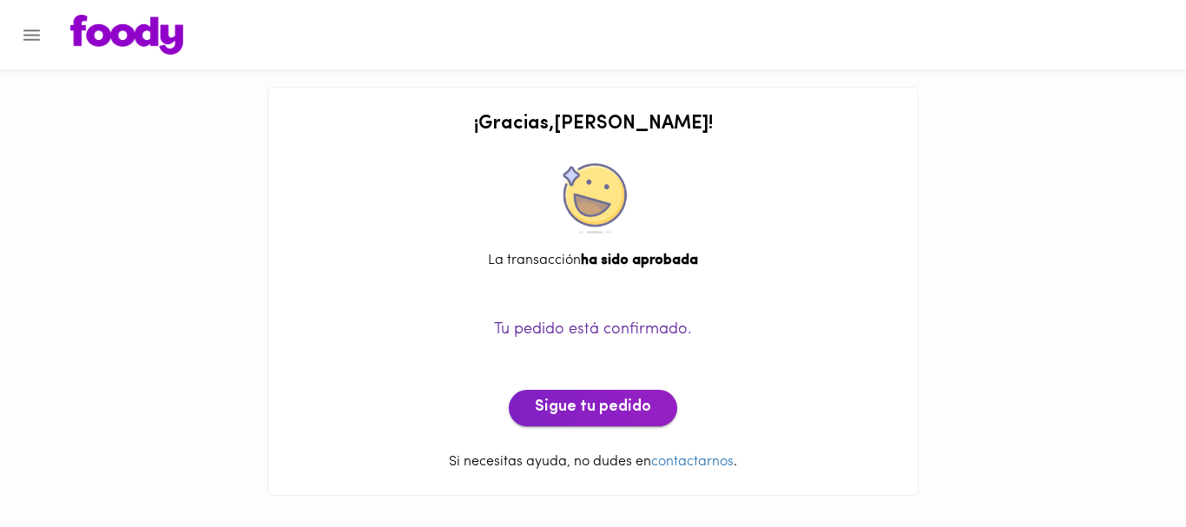
click at [603, 416] on span "Sigue tu pedido" at bounding box center [593, 408] width 116 height 19
